Goal: Find specific page/section: Find specific page/section

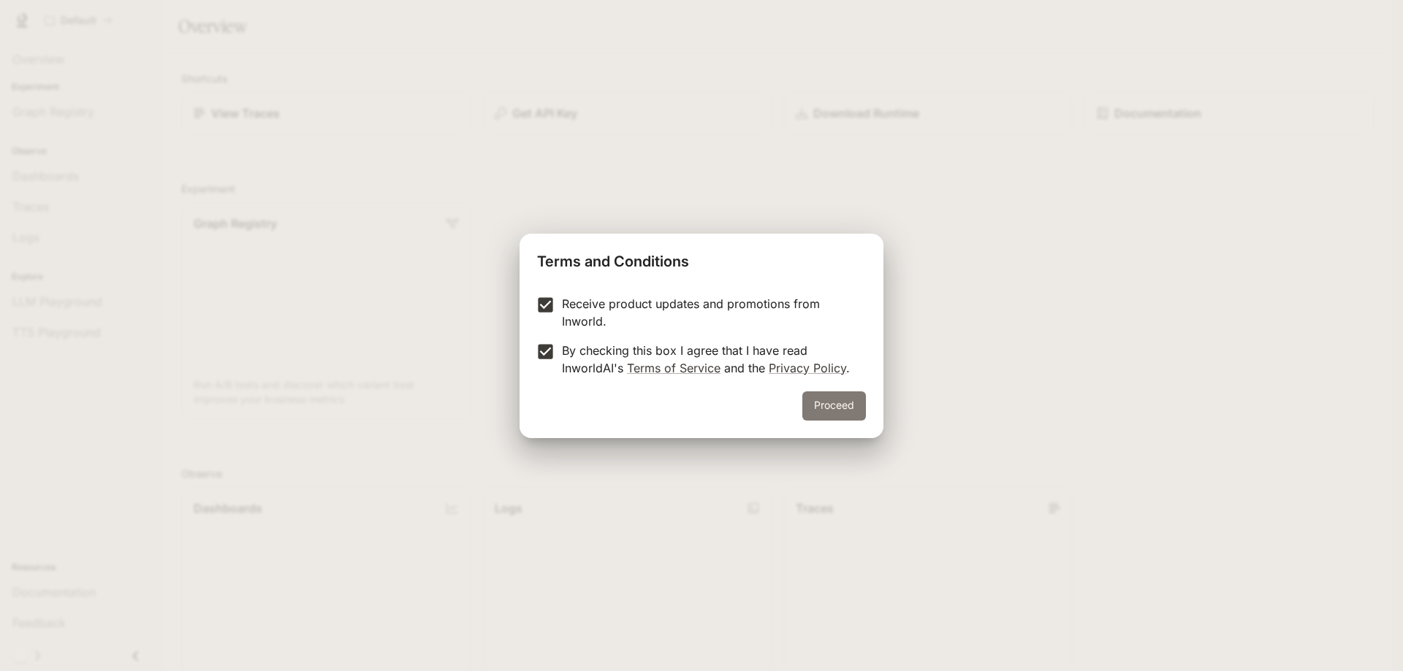
click at [843, 397] on button "Proceed" at bounding box center [834, 406] width 64 height 29
